Goal: Task Accomplishment & Management: Use online tool/utility

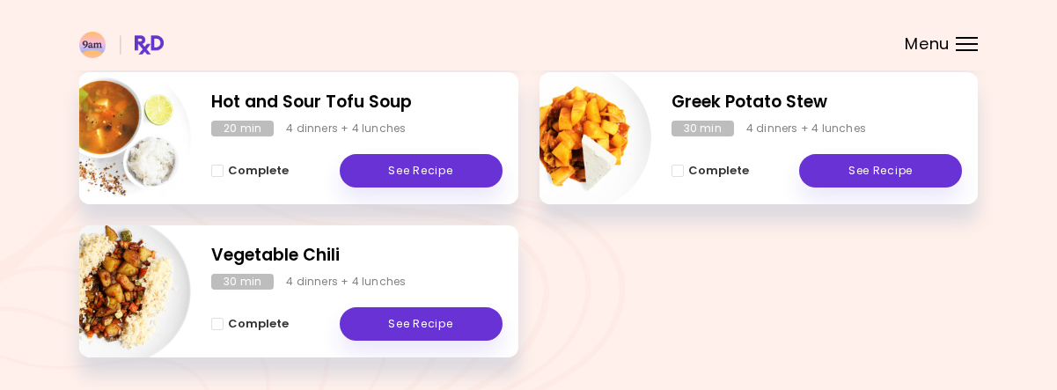
scroll to position [494, 0]
